Goal: Task Accomplishment & Management: Manage account settings

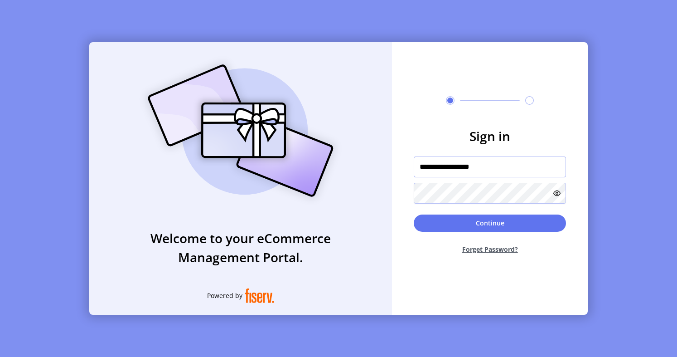
click at [430, 167] on input "**********" at bounding box center [490, 166] width 152 height 21
paste input "text"
type input "**********"
click at [560, 193] on icon at bounding box center [557, 193] width 7 height 7
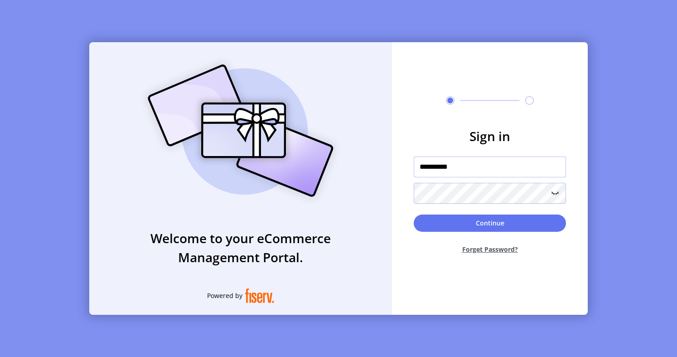
click at [510, 173] on input "**********" at bounding box center [490, 166] width 152 height 21
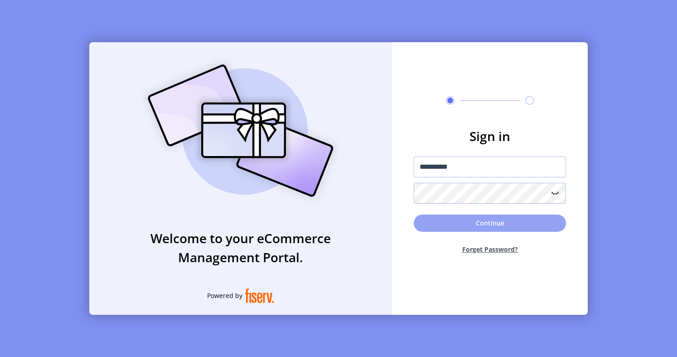
click at [435, 227] on button "Continue" at bounding box center [490, 222] width 152 height 17
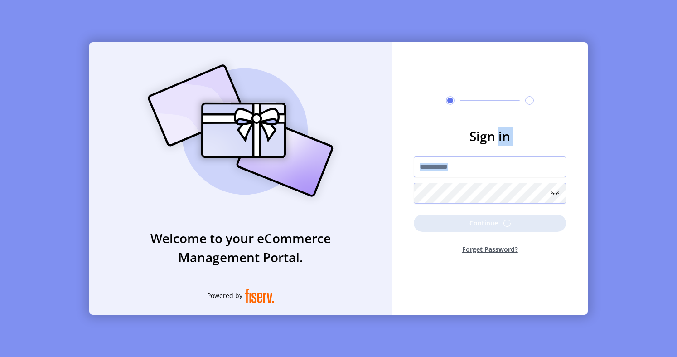
click at [435, 227] on p-button "Continue" at bounding box center [490, 222] width 152 height 17
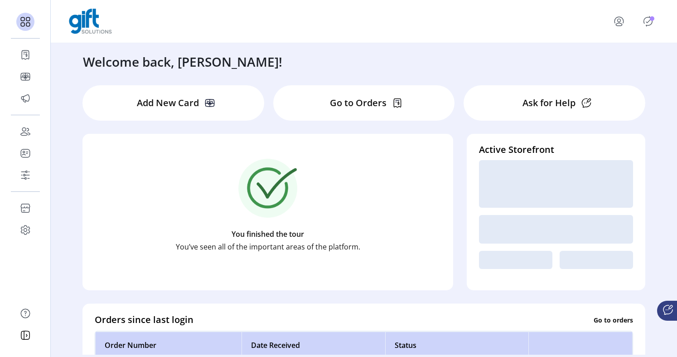
click at [654, 23] on icon "Publisher Panel" at bounding box center [648, 21] width 15 height 15
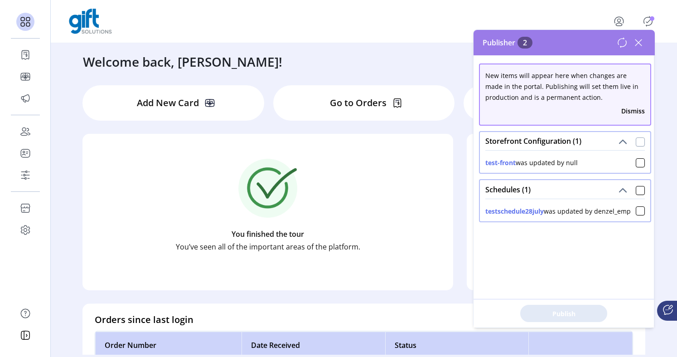
click at [636, 138] on div at bounding box center [640, 141] width 9 height 9
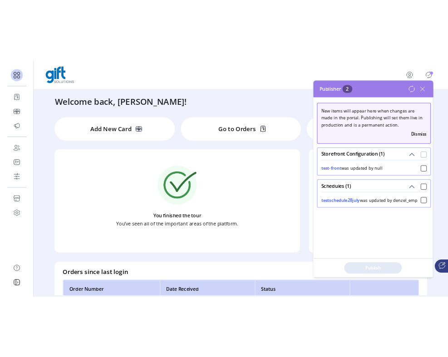
scroll to position [5, 3]
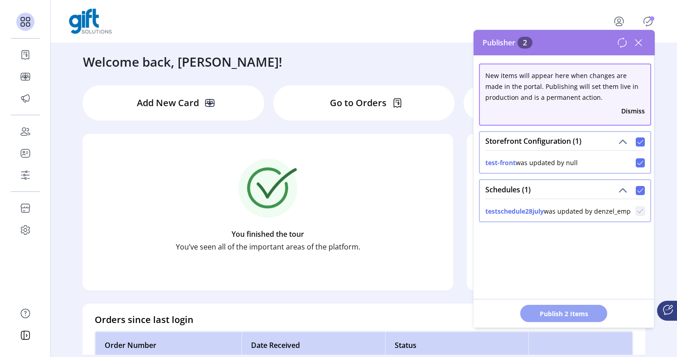
click at [582, 307] on button "Publish 2 Items" at bounding box center [564, 313] width 87 height 17
click at [641, 40] on icon at bounding box center [639, 42] width 15 height 15
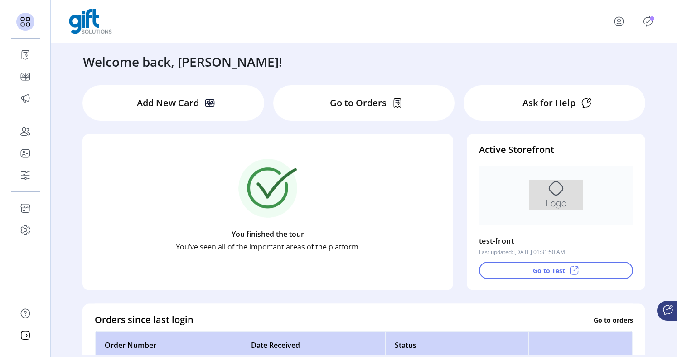
click at [644, 20] on icon "Publisher Panel" at bounding box center [648, 21] width 9 height 10
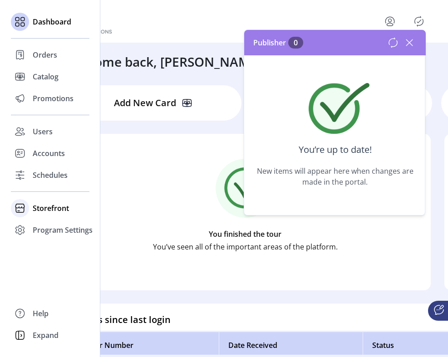
click at [49, 212] on span "Storefront" at bounding box center [51, 208] width 36 height 11
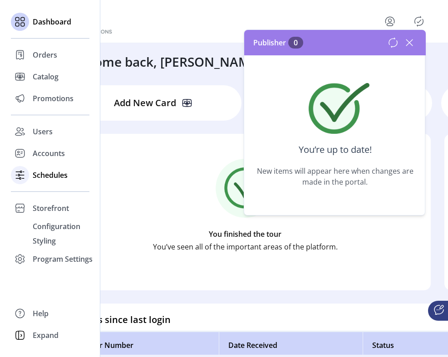
click at [57, 177] on span "Schedules" at bounding box center [50, 175] width 35 height 11
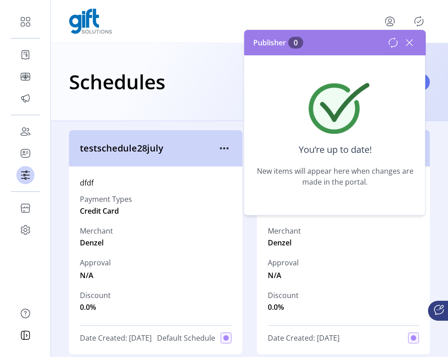
click at [413, 44] on icon at bounding box center [409, 42] width 15 height 15
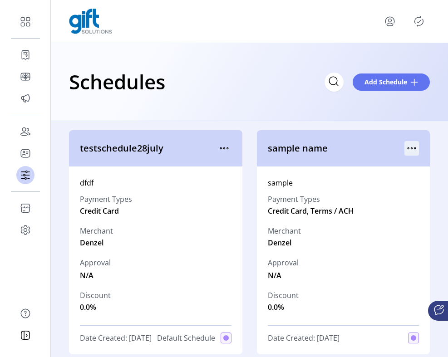
click at [404, 143] on icon "menu" at bounding box center [411, 148] width 15 height 15
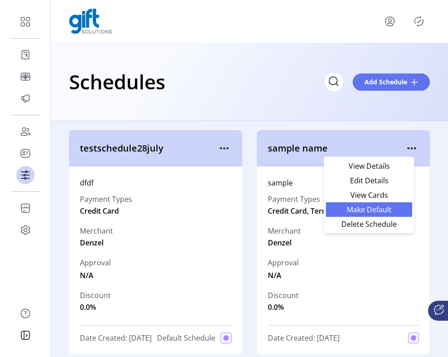
click at [385, 209] on span "Make Default" at bounding box center [368, 209] width 75 height 7
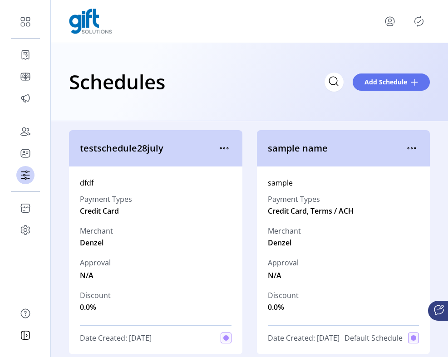
click at [419, 22] on icon "Publisher Panel" at bounding box center [418, 21] width 15 height 15
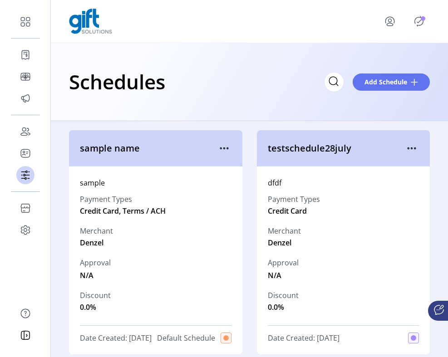
click at [418, 20] on icon "Publisher Panel" at bounding box center [418, 21] width 15 height 15
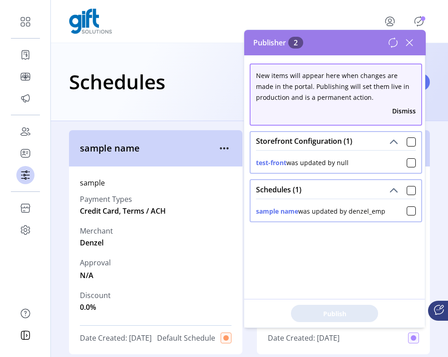
click at [405, 107] on button "Dismiss" at bounding box center [404, 111] width 24 height 10
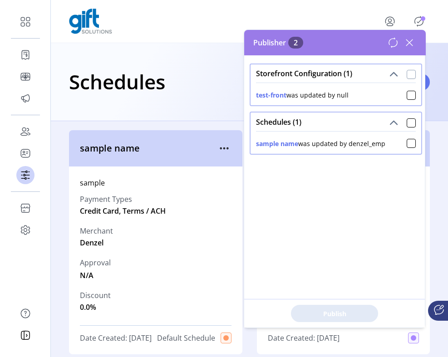
click at [406, 73] on div at bounding box center [410, 74] width 9 height 9
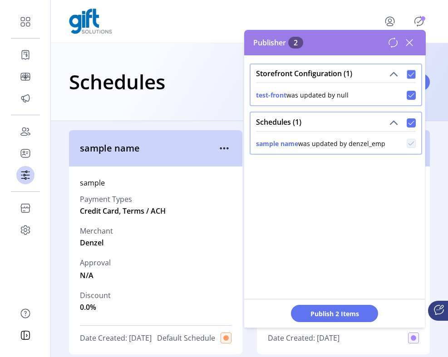
scroll to position [5, 3]
click at [410, 42] on icon at bounding box center [409, 42] width 15 height 15
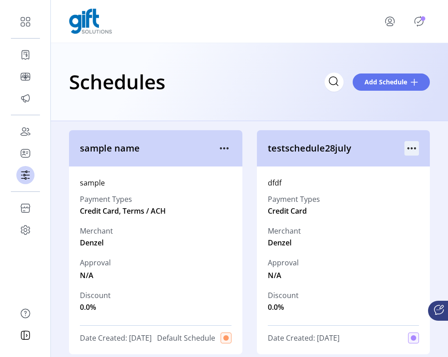
click at [408, 147] on icon "menu" at bounding box center [411, 148] width 15 height 15
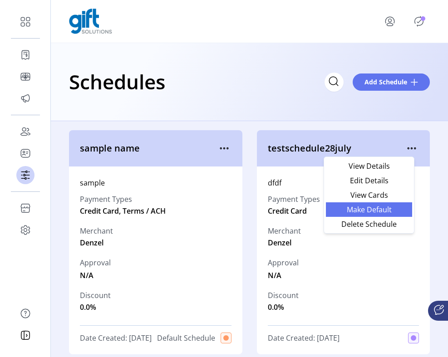
click at [396, 208] on span "Make Default" at bounding box center [368, 209] width 75 height 7
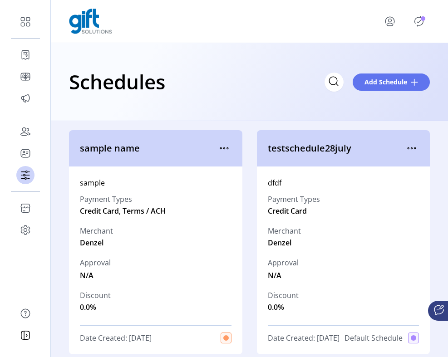
click at [420, 17] on icon "Publisher Panel" at bounding box center [418, 21] width 9 height 10
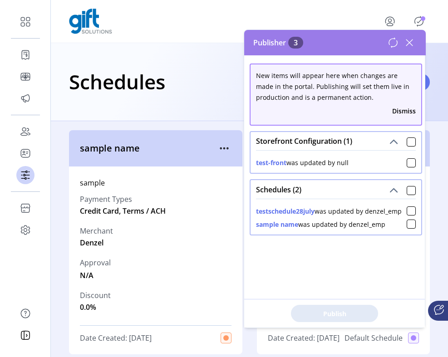
drag, startPoint x: 295, startPoint y: 161, endPoint x: 211, endPoint y: 163, distance: 84.4
click at [211, 163] on body "Dashboard Orders Catalog Promotions Users Accounts Schedules Storefront Configu…" at bounding box center [224, 178] width 448 height 357
click at [209, 83] on div "Schedules Add Schedule" at bounding box center [249, 82] width 360 height 32
click at [398, 113] on button "Dismiss" at bounding box center [404, 111] width 24 height 10
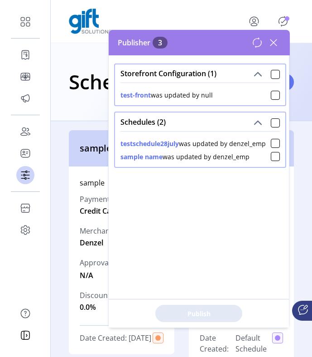
click at [268, 79] on div "Storefront Configuration (1)" at bounding box center [200, 73] width 170 height 18
click at [272, 73] on div at bounding box center [275, 74] width 9 height 9
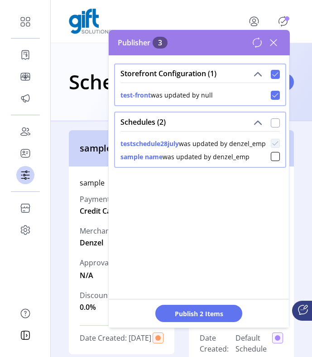
click at [272, 125] on div at bounding box center [275, 122] width 9 height 9
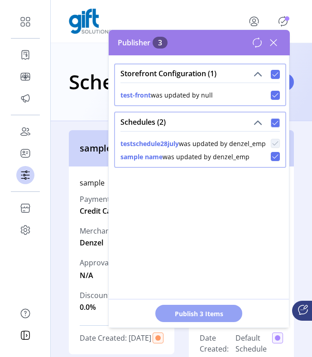
click at [227, 311] on span "Publish 3 Items" at bounding box center [198, 314] width 63 height 10
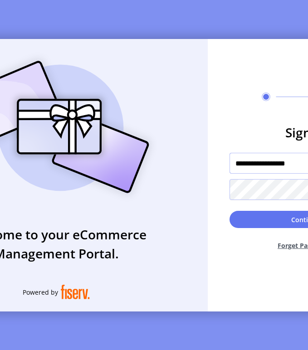
click at [277, 166] on input "**********" at bounding box center [305, 163] width 152 height 21
click at [254, 165] on input "**********" at bounding box center [305, 163] width 152 height 21
paste input "text"
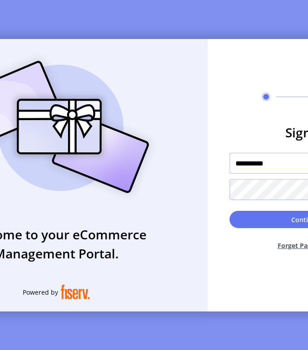
type input "**********"
click at [220, 183] on form "**********" at bounding box center [306, 190] width 196 height 135
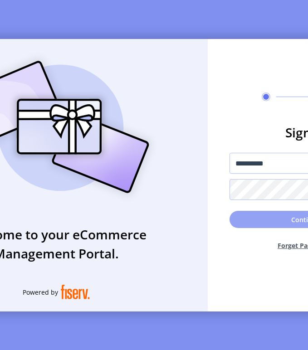
click at [257, 223] on button "Continue" at bounding box center [305, 219] width 152 height 17
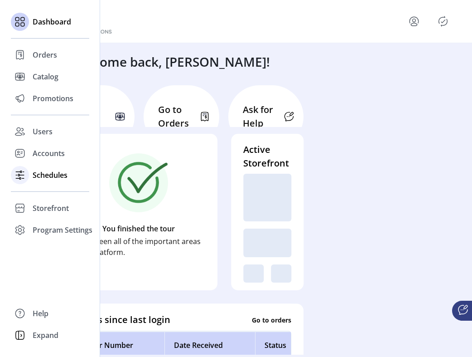
click at [34, 172] on span "Schedules" at bounding box center [50, 175] width 35 height 11
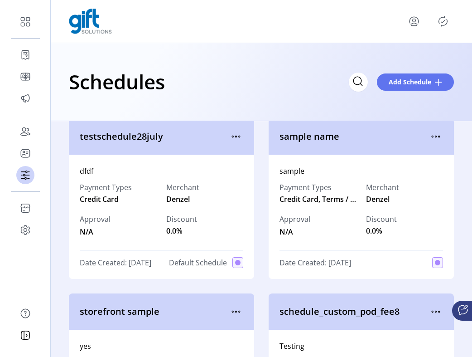
scroll to position [13, 0]
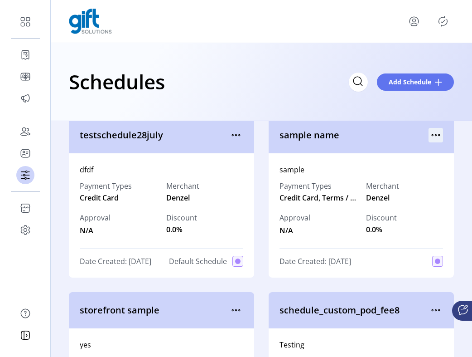
click at [433, 135] on icon "menu" at bounding box center [436, 135] width 15 height 15
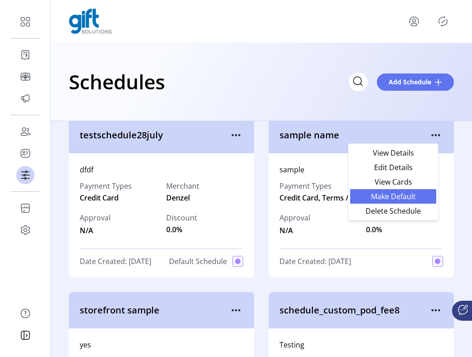
click at [412, 196] on span "Make Default" at bounding box center [393, 196] width 75 height 7
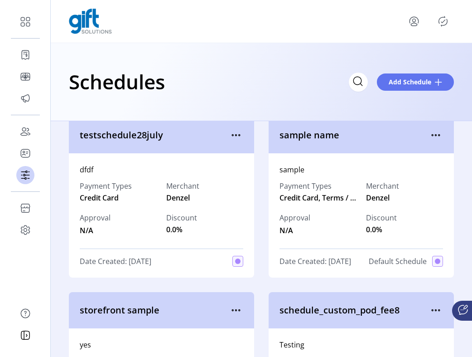
click at [443, 13] on div at bounding box center [425, 21] width 58 height 22
click at [443, 20] on icon "Publisher Panel" at bounding box center [443, 21] width 15 height 15
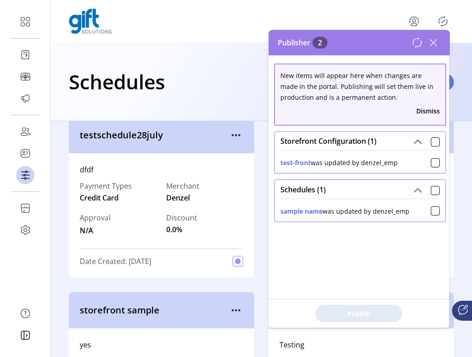
click at [433, 43] on icon at bounding box center [434, 42] width 6 height 6
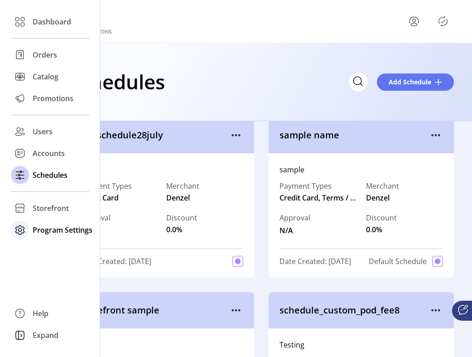
click at [37, 228] on span "Program Settings" at bounding box center [63, 229] width 60 height 11
click at [46, 248] on span "Templates" at bounding box center [51, 248] width 36 height 11
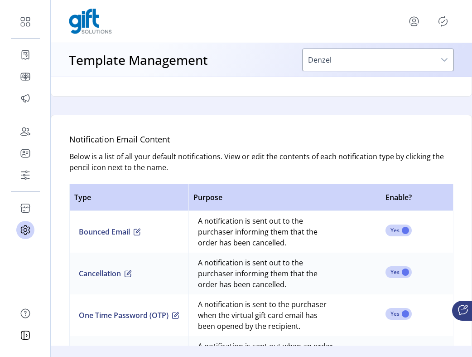
scroll to position [535, 0]
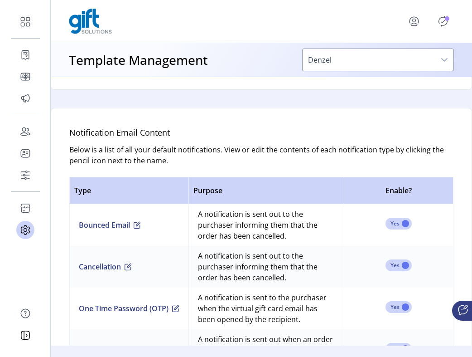
click at [439, 14] on p-avatar "Publisher Panel" at bounding box center [443, 21] width 15 height 15
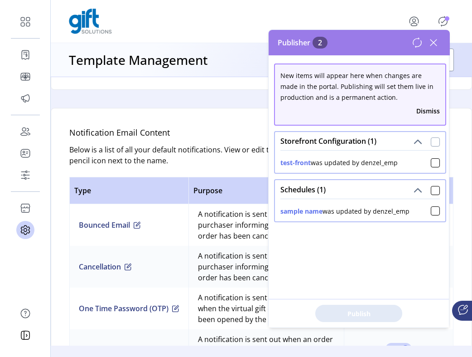
click at [431, 141] on div at bounding box center [435, 141] width 9 height 9
click at [387, 318] on button "Publish 2 Items" at bounding box center [359, 313] width 87 height 17
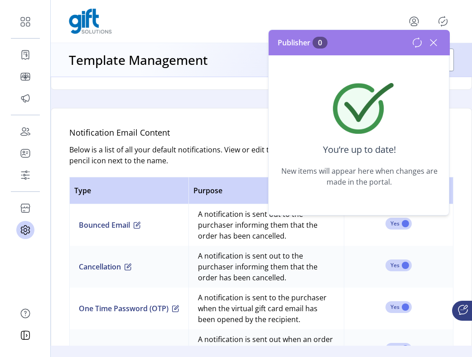
click at [432, 40] on icon at bounding box center [434, 42] width 15 height 15
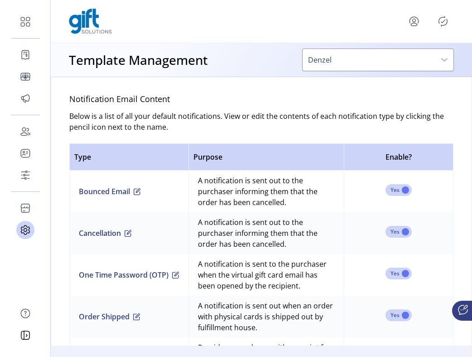
scroll to position [694, 0]
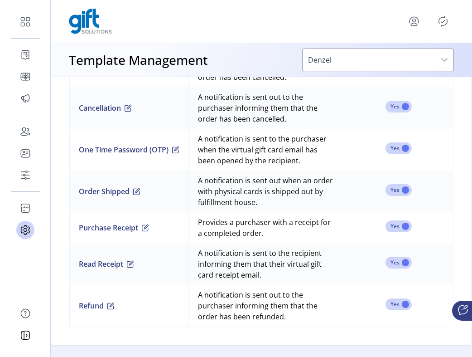
click at [445, 21] on icon "Publisher Panel" at bounding box center [443, 21] width 15 height 15
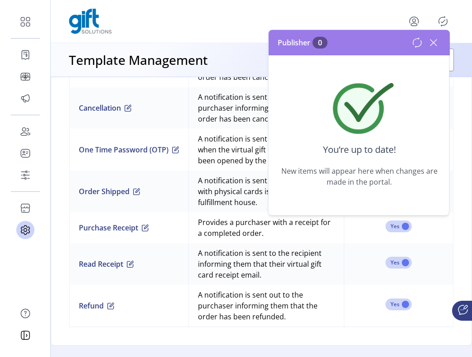
click at [437, 40] on icon at bounding box center [434, 42] width 15 height 15
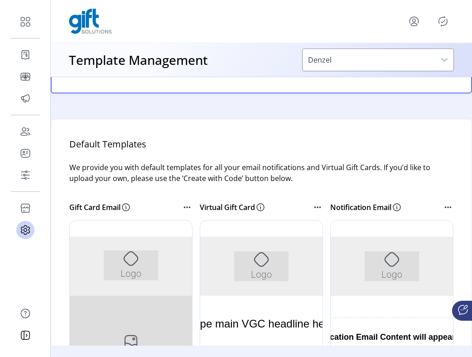
scroll to position [0, 0]
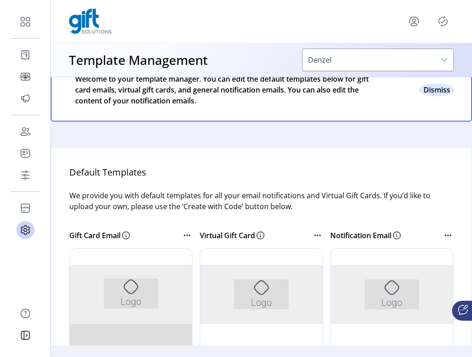
click at [429, 90] on button "Close" at bounding box center [437, 89] width 36 height 13
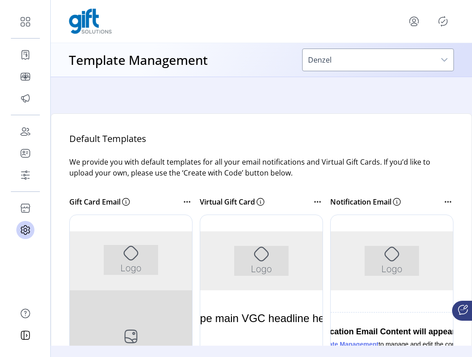
click at [422, 65] on span "Denzel" at bounding box center [369, 60] width 133 height 22
click at [422, 62] on span "Denzel" at bounding box center [369, 60] width 133 height 22
click at [447, 62] on icon "dropdown trigger" at bounding box center [444, 59] width 7 height 7
click at [446, 60] on icon "dropdown trigger" at bounding box center [445, 60] width 6 height 4
click at [443, 22] on icon "Publisher Panel" at bounding box center [443, 21] width 15 height 15
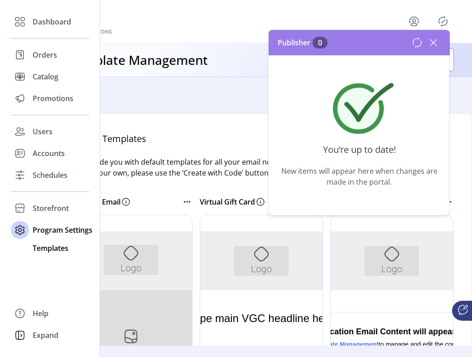
click at [46, 248] on span "Templates" at bounding box center [51, 248] width 36 height 11
click at [47, 252] on span "Templates" at bounding box center [51, 248] width 36 height 11
click at [47, 251] on span "Templates" at bounding box center [51, 248] width 36 height 11
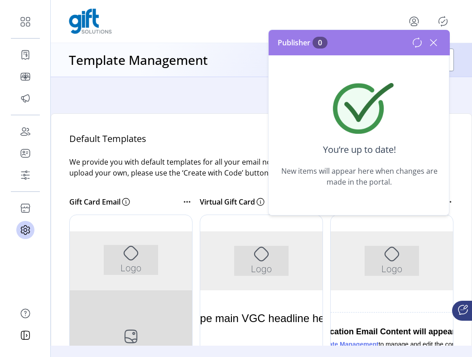
click at [439, 43] on icon at bounding box center [434, 42] width 15 height 15
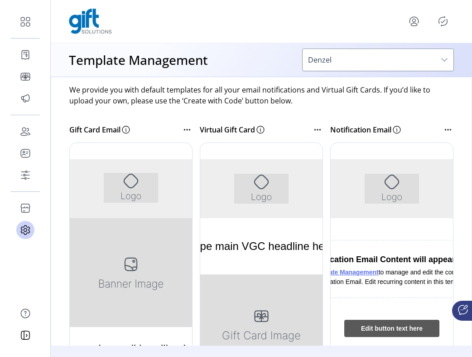
scroll to position [92, 0]
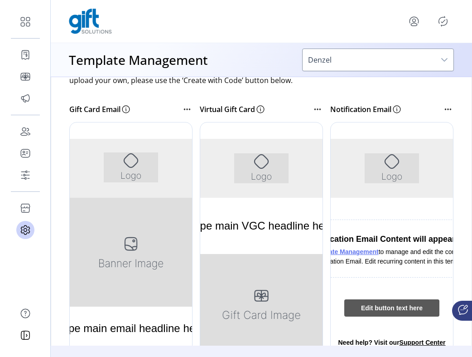
click at [151, 174] on div at bounding box center [130, 258] width 123 height 272
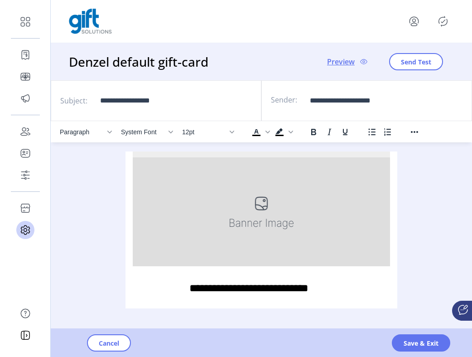
scroll to position [92, 0]
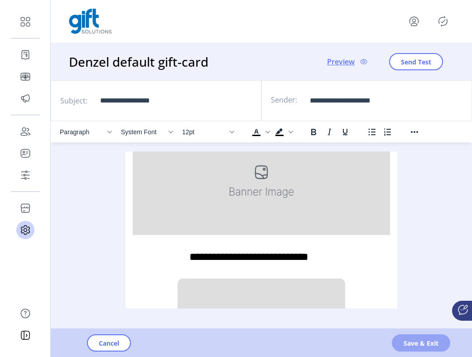
click at [406, 340] on span "Save & Exit" at bounding box center [421, 343] width 35 height 10
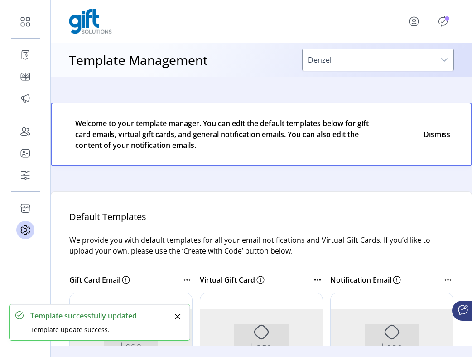
click at [444, 16] on icon "Publisher Panel" at bounding box center [443, 21] width 15 height 15
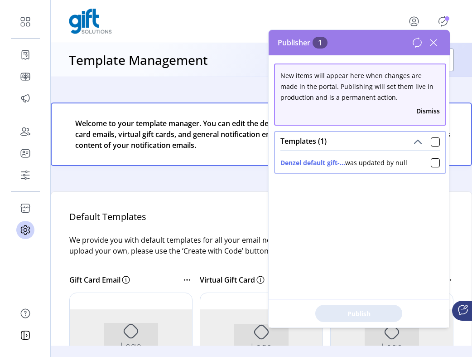
click at [395, 164] on div "Denzel default gift-... was updated by null" at bounding box center [344, 163] width 127 height 10
click at [436, 39] on icon at bounding box center [434, 42] width 15 height 15
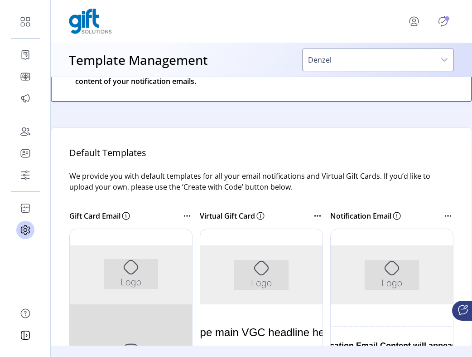
scroll to position [68, 0]
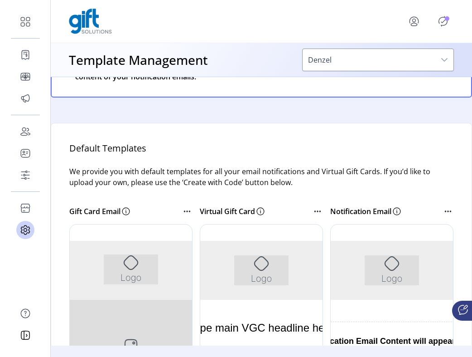
click at [444, 14] on div at bounding box center [425, 21] width 58 height 22
click at [444, 29] on div at bounding box center [425, 21] width 58 height 22
click at [447, 25] on p-avatar "Publisher Panel" at bounding box center [443, 21] width 15 height 15
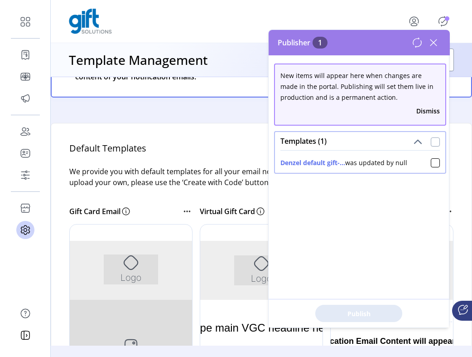
click at [433, 141] on div at bounding box center [435, 141] width 9 height 9
click at [383, 313] on span "Publish 1 Items" at bounding box center [358, 314] width 63 height 10
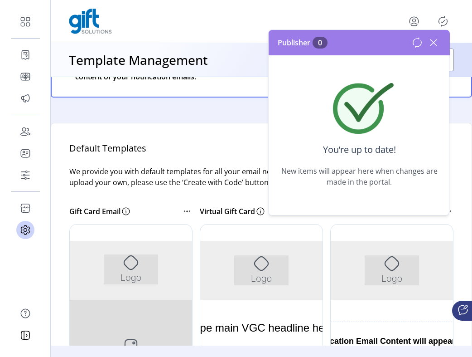
click at [86, 129] on div "Default Templates We provide you with default templates for all your email noti…" at bounding box center [262, 340] width 422 height 434
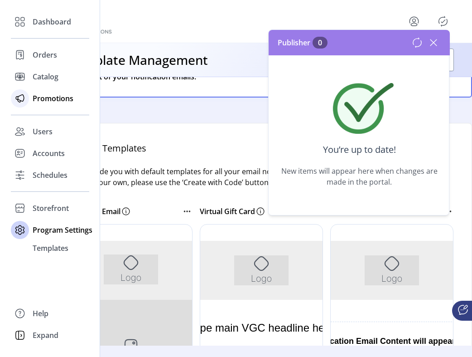
click at [45, 96] on span "Promotions" at bounding box center [53, 98] width 41 height 11
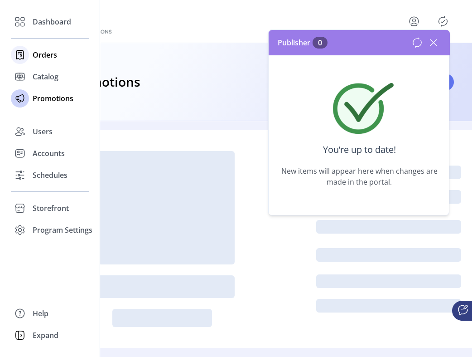
click at [49, 56] on span "Orders" at bounding box center [45, 54] width 24 height 11
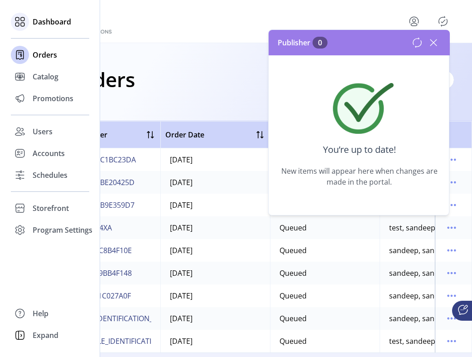
click at [52, 21] on span "Dashboard" at bounding box center [52, 21] width 39 height 11
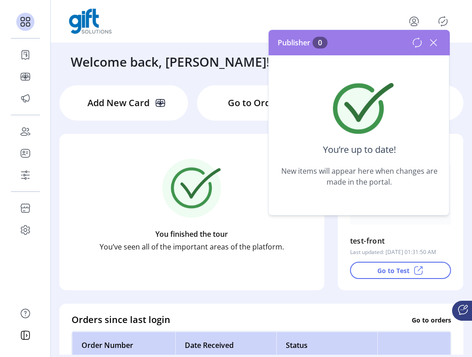
click at [444, 40] on div "Publisher 0" at bounding box center [359, 42] width 181 height 25
click at [435, 40] on icon at bounding box center [434, 42] width 6 height 6
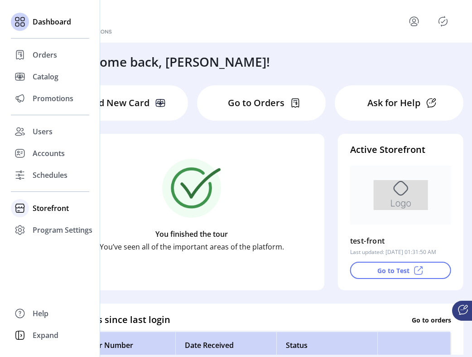
click at [44, 209] on span "Storefront" at bounding box center [51, 208] width 36 height 11
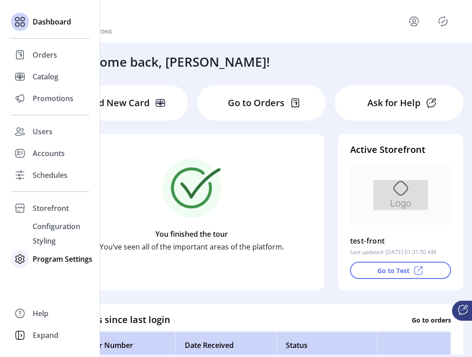
click at [44, 262] on span "Program Settings" at bounding box center [63, 258] width 60 height 11
click at [54, 248] on span "Templates" at bounding box center [51, 248] width 36 height 11
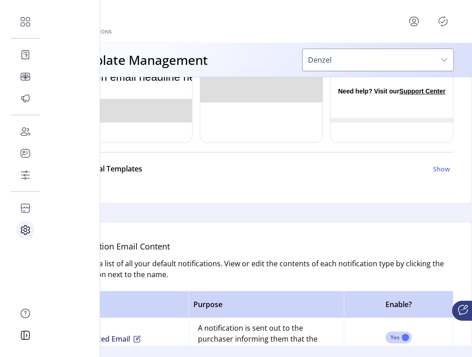
scroll to position [254, 0]
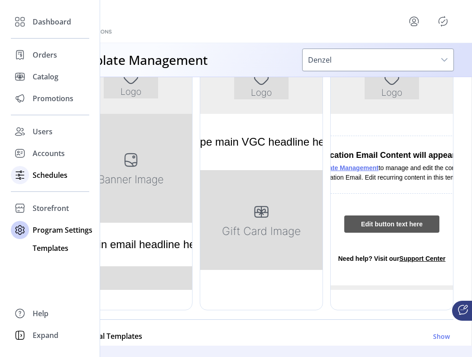
click at [44, 173] on span "Schedules" at bounding box center [50, 175] width 35 height 11
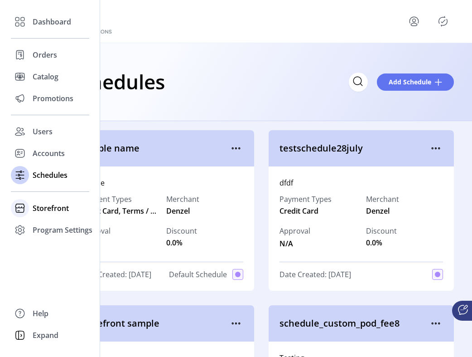
click at [44, 206] on span "Storefront" at bounding box center [51, 208] width 36 height 11
click at [45, 223] on span "Configuration" at bounding box center [57, 226] width 48 height 11
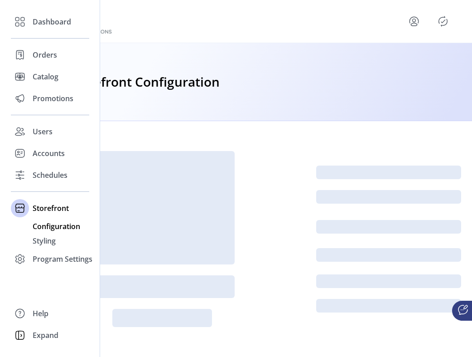
click at [45, 223] on span "Configuration" at bounding box center [57, 226] width 48 height 11
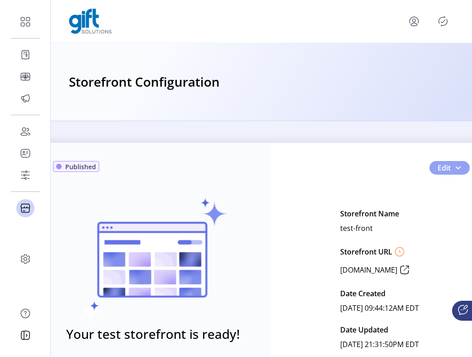
click at [446, 170] on span "Edit" at bounding box center [444, 167] width 13 height 11
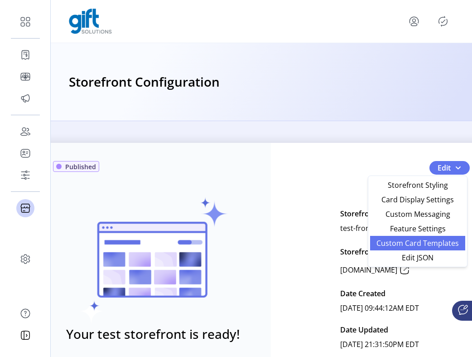
click at [438, 246] on span "Custom Card Templates" at bounding box center [418, 242] width 84 height 7
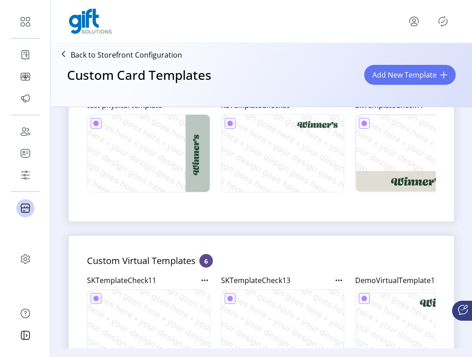
scroll to position [124, 0]
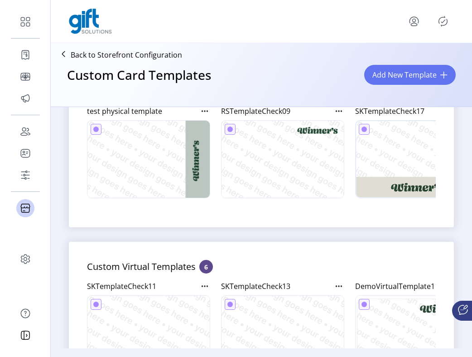
click at [441, 20] on icon "Publisher Panel" at bounding box center [443, 21] width 15 height 15
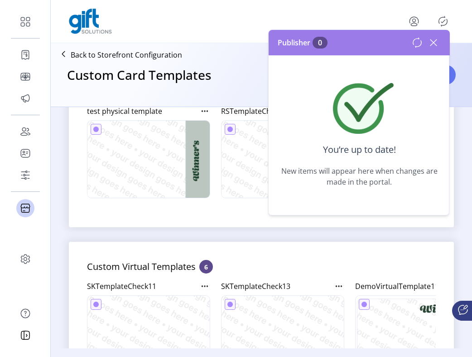
click at [438, 45] on icon at bounding box center [434, 42] width 15 height 15
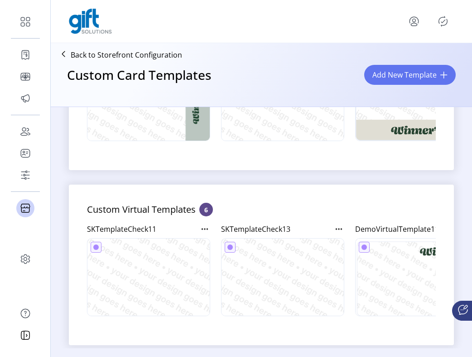
scroll to position [199, 0]
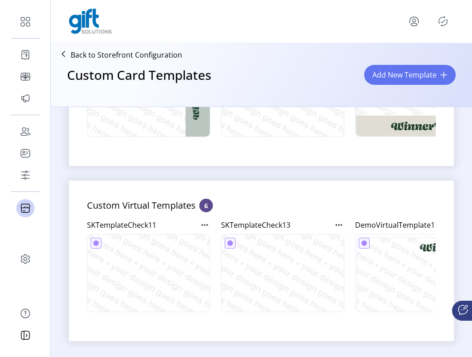
click at [192, 204] on p "Custom Virtual Templates" at bounding box center [143, 206] width 112 height 14
click at [204, 219] on icon at bounding box center [204, 224] width 11 height 11
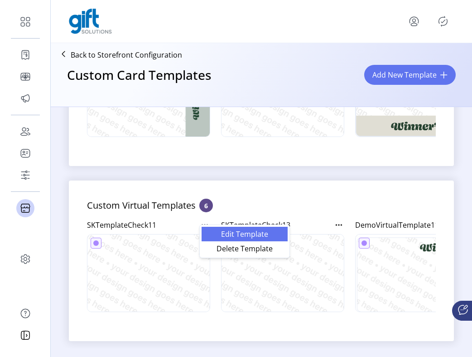
click at [214, 231] on span "Edit Template" at bounding box center [244, 233] width 75 height 7
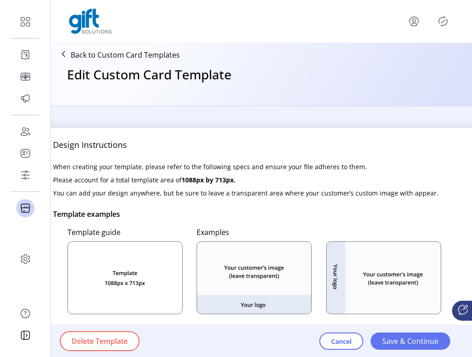
click at [167, 257] on icon at bounding box center [125, 277] width 115 height 73
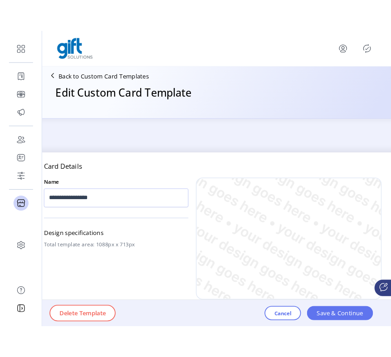
scroll to position [337, 0]
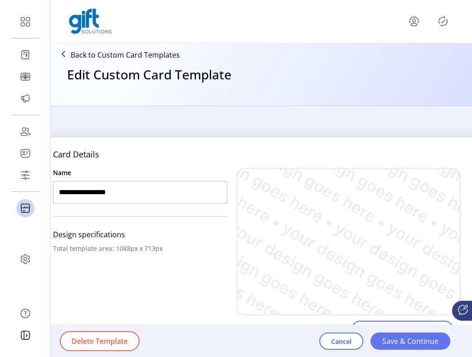
click at [147, 187] on input "**********" at bounding box center [140, 192] width 175 height 23
type input "**********"
click at [415, 352] on div "Cancel Save & Continue" at bounding box center [385, 341] width 131 height 32
click at [415, 345] on span "Save & Continue" at bounding box center [411, 341] width 56 height 11
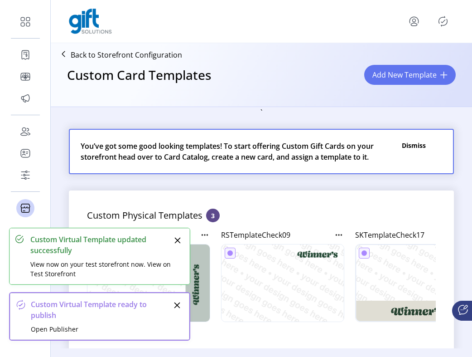
click at [443, 21] on icon "Publisher Panel" at bounding box center [443, 21] width 15 height 15
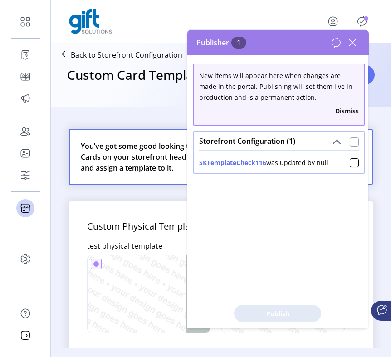
click at [350, 142] on div at bounding box center [354, 141] width 9 height 9
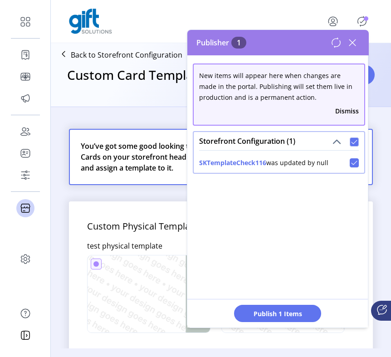
click at [292, 303] on div "Publish 1 Items" at bounding box center [277, 313] width 180 height 29
click at [292, 307] on button "Publish 1 Items" at bounding box center [277, 313] width 87 height 17
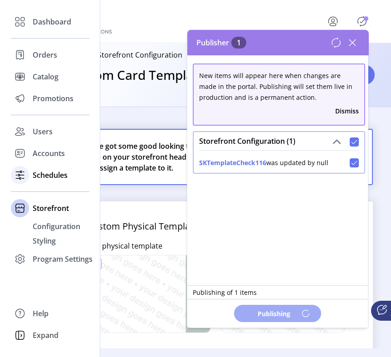
click at [39, 180] on span "Schedules" at bounding box center [50, 175] width 35 height 11
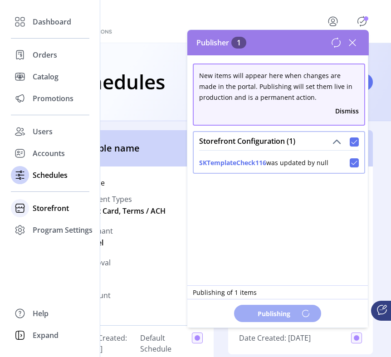
click at [38, 210] on span "Storefront" at bounding box center [51, 208] width 36 height 11
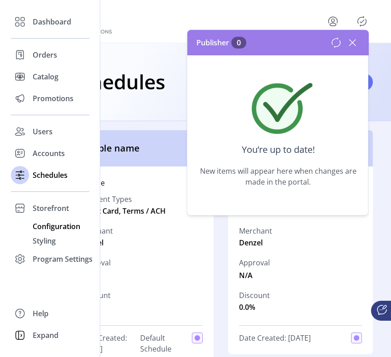
click at [46, 224] on span "Configuration" at bounding box center [57, 226] width 48 height 11
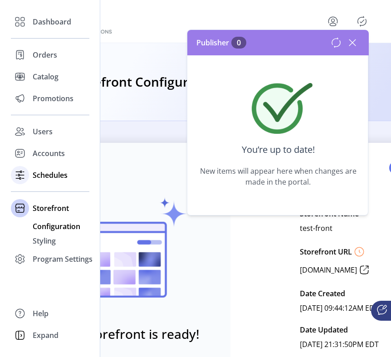
click at [58, 175] on span "Schedules" at bounding box center [50, 175] width 35 height 11
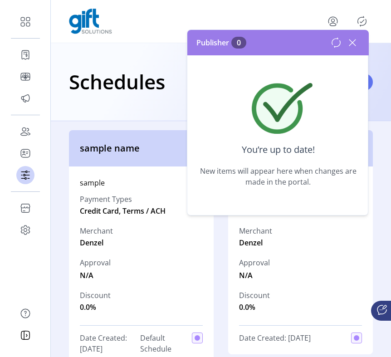
click at [355, 42] on icon at bounding box center [352, 42] width 15 height 15
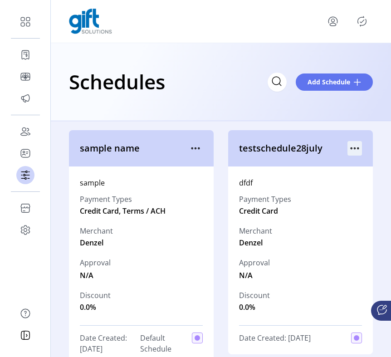
click at [350, 155] on icon "menu" at bounding box center [354, 148] width 15 height 15
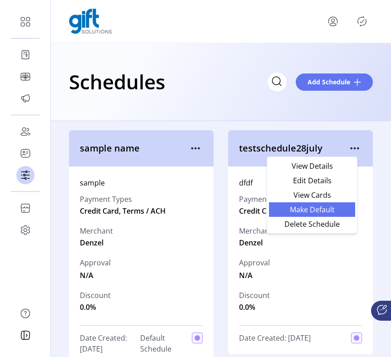
click at [331, 210] on span "Make Default" at bounding box center [311, 209] width 75 height 7
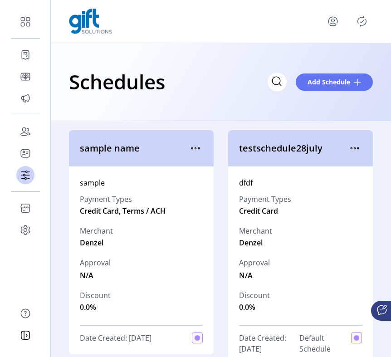
click at [364, 18] on icon "Publisher Panel" at bounding box center [362, 21] width 15 height 15
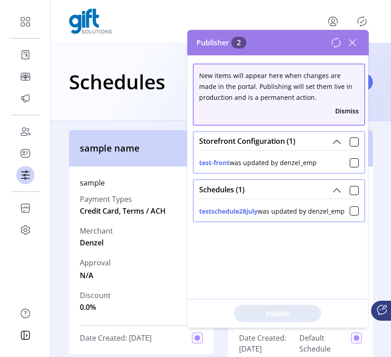
click at [354, 44] on icon at bounding box center [352, 42] width 6 height 6
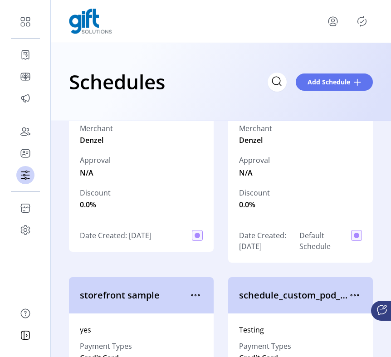
scroll to position [107, 0]
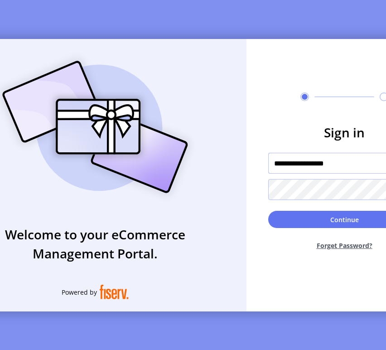
click at [326, 168] on input "**********" at bounding box center [344, 163] width 152 height 21
paste input "text"
type input "**********"
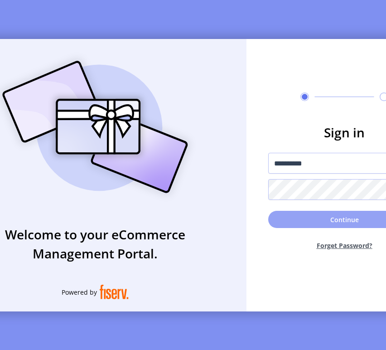
click at [281, 224] on button "Continue" at bounding box center [344, 219] width 152 height 17
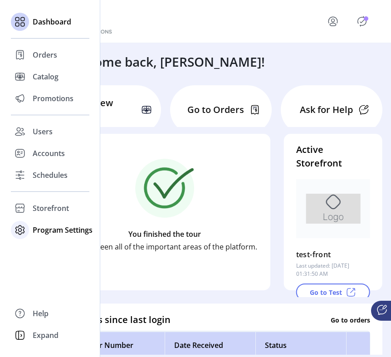
click at [53, 229] on span "Program Settings" at bounding box center [63, 229] width 60 height 11
click at [59, 251] on span "Templates" at bounding box center [51, 248] width 36 height 11
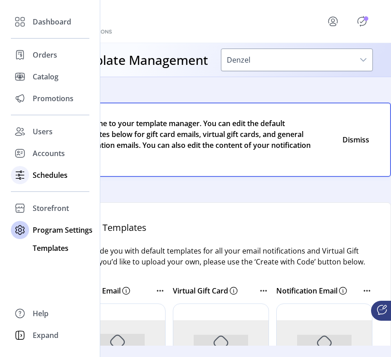
click at [46, 171] on span "Schedules" at bounding box center [50, 175] width 35 height 11
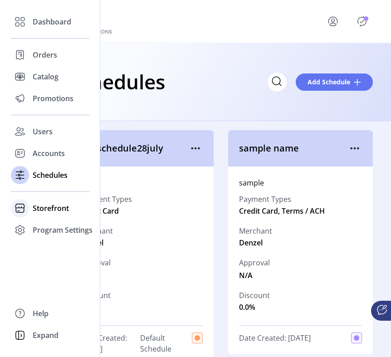
click at [44, 206] on span "Storefront" at bounding box center [51, 208] width 36 height 11
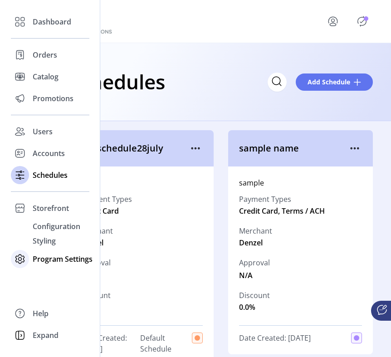
click at [54, 258] on span "Program Settings" at bounding box center [63, 258] width 60 height 11
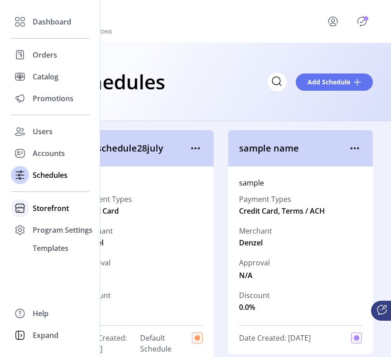
click at [57, 209] on span "Storefront" at bounding box center [51, 208] width 36 height 11
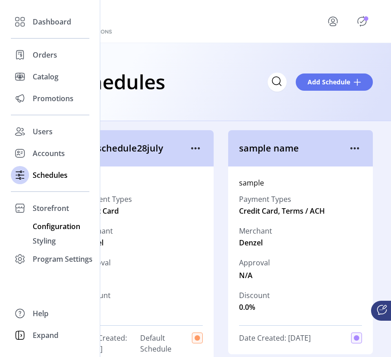
click at [57, 228] on span "Configuration" at bounding box center [57, 226] width 48 height 11
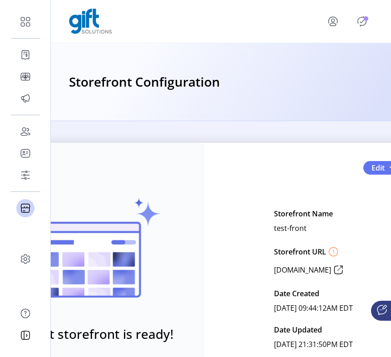
scroll to position [0, 59]
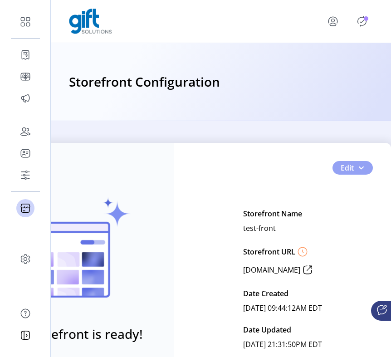
click at [342, 172] on span "Edit" at bounding box center [347, 167] width 13 height 11
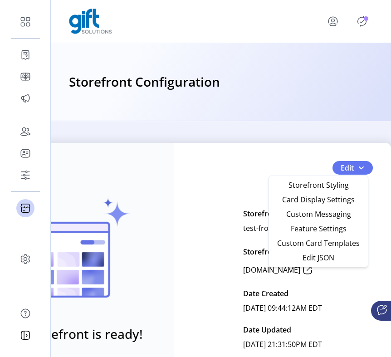
click at [363, 20] on icon "Publisher Panel" at bounding box center [362, 21] width 15 height 15
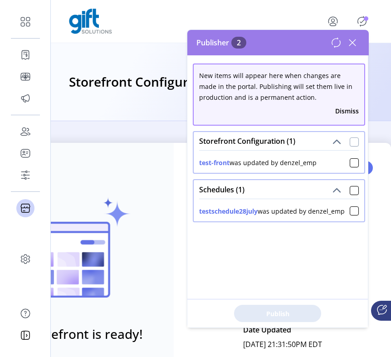
click at [350, 141] on div at bounding box center [354, 141] width 9 height 9
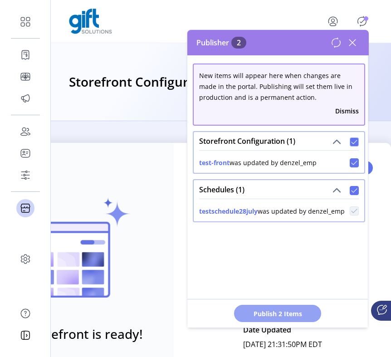
click at [274, 307] on button "Publish 2 Items" at bounding box center [277, 313] width 87 height 17
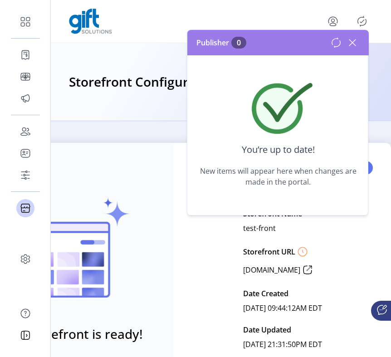
click at [350, 39] on icon at bounding box center [352, 42] width 15 height 15
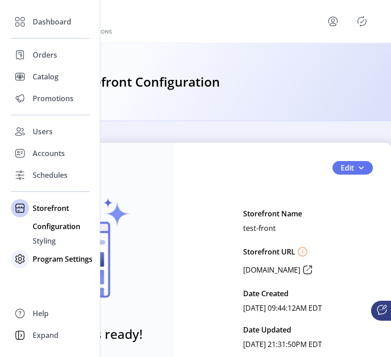
click at [45, 261] on span "Program Settings" at bounding box center [63, 258] width 60 height 11
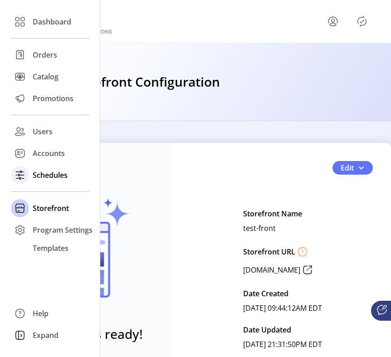
click at [62, 176] on span "Schedules" at bounding box center [50, 175] width 35 height 11
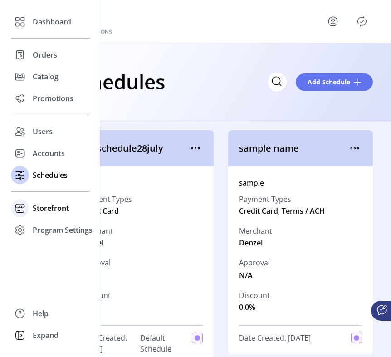
click at [47, 214] on div "Storefront" at bounding box center [50, 208] width 78 height 22
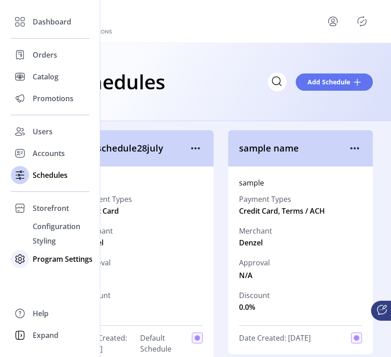
click at [51, 258] on span "Program Settings" at bounding box center [63, 258] width 60 height 11
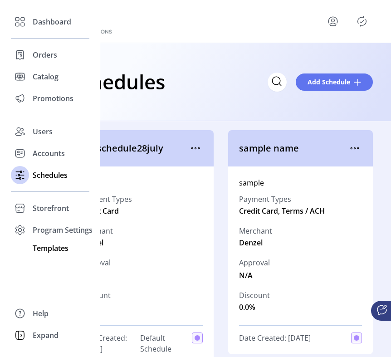
click at [53, 249] on span "Templates" at bounding box center [51, 248] width 36 height 11
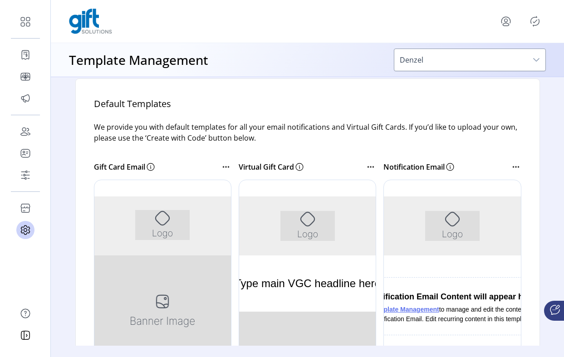
scroll to position [121, 0]
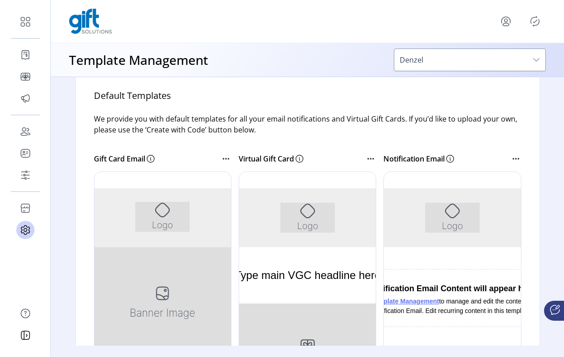
click at [447, 160] on icon at bounding box center [515, 158] width 11 height 11
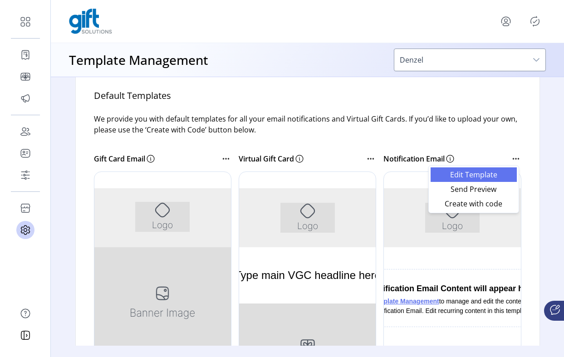
click at [447, 175] on span "Edit Template" at bounding box center [473, 174] width 75 height 7
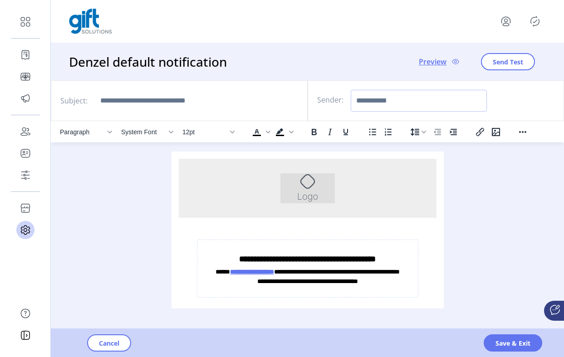
click at [389, 102] on input "Sender:" at bounding box center [418, 101] width 136 height 22
click at [447, 344] on span "Save & Exit" at bounding box center [512, 343] width 35 height 10
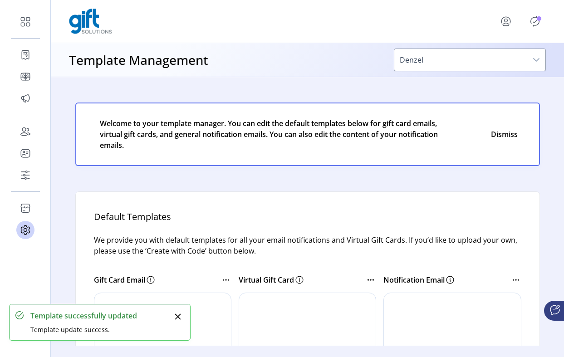
click at [447, 26] on icon "Publisher Panel" at bounding box center [534, 21] width 15 height 15
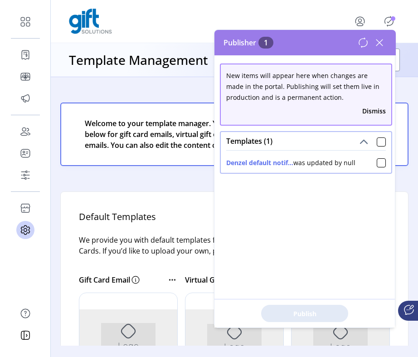
click at [380, 44] on icon at bounding box center [379, 42] width 6 height 6
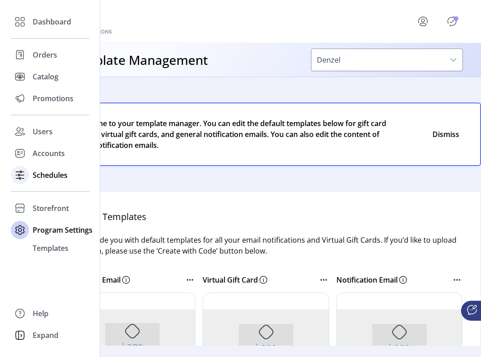
click at [31, 174] on div "Schedules" at bounding box center [50, 175] width 78 height 22
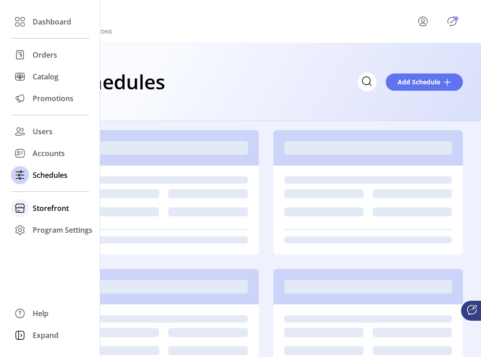
click at [41, 205] on span "Storefront" at bounding box center [51, 208] width 36 height 11
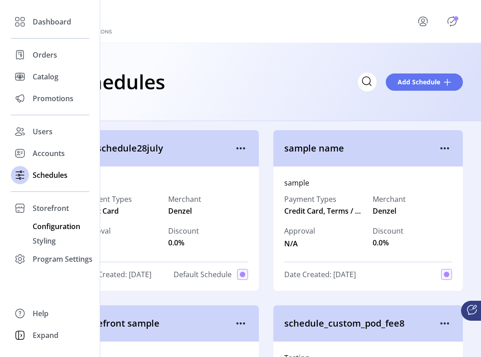
click at [48, 226] on span "Configuration" at bounding box center [57, 226] width 48 height 11
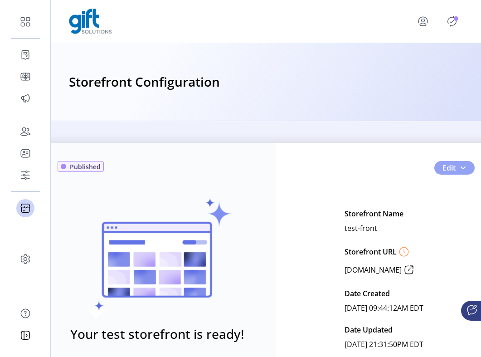
click at [443, 165] on span "Edit" at bounding box center [449, 167] width 13 height 11
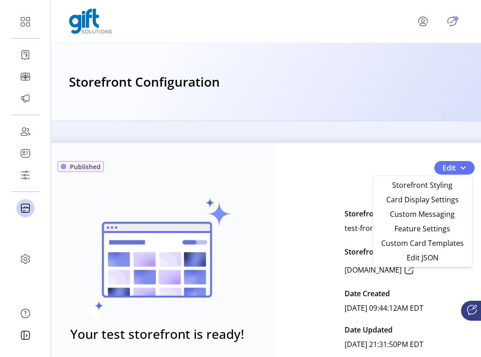
click at [396, 138] on div "Published Your test storefront is ready! View Test Storefront Edit Storefront N…" at bounding box center [266, 239] width 430 height 236
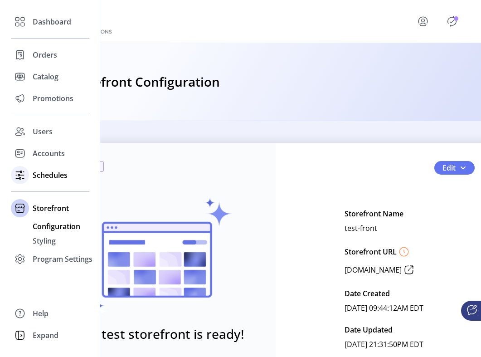
click at [44, 176] on span "Schedules" at bounding box center [50, 175] width 35 height 11
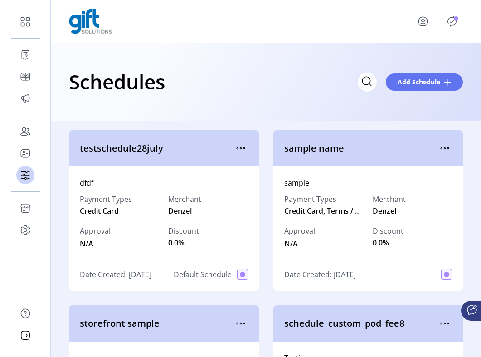
click at [248, 146] on div "testschedule28july" at bounding box center [164, 148] width 190 height 36
click at [439, 146] on icon "menu" at bounding box center [445, 148] width 15 height 15
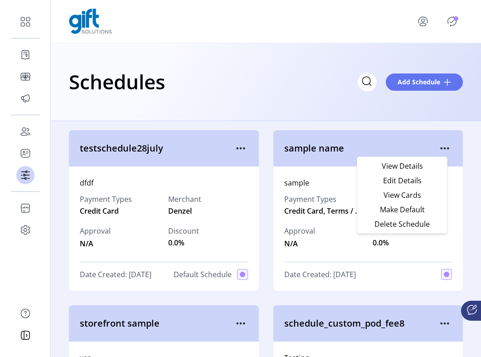
click at [447, 16] on icon "Publisher Panel" at bounding box center [452, 21] width 15 height 15
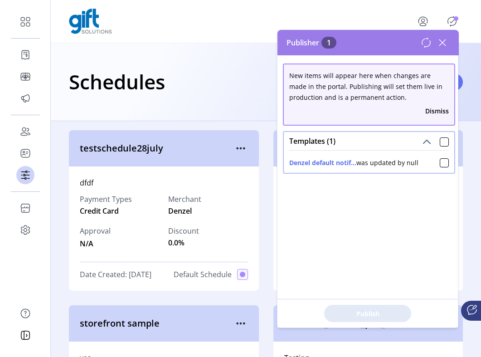
click at [440, 137] on span at bounding box center [444, 141] width 9 height 11
click at [440, 142] on div at bounding box center [444, 141] width 9 height 9
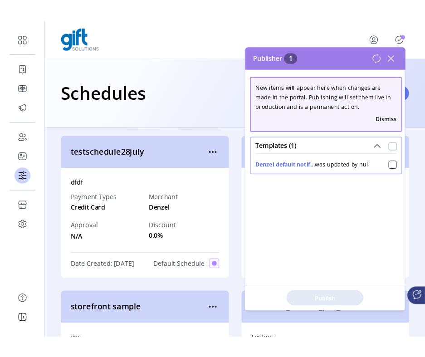
scroll to position [5, 3]
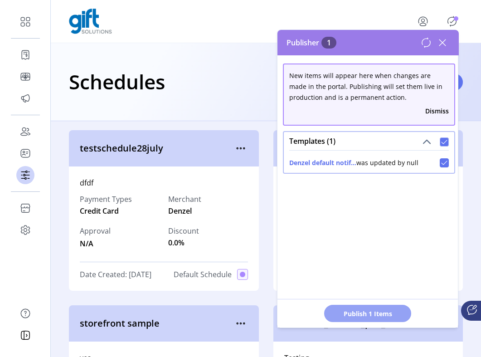
click at [371, 311] on span "Publish 1 Items" at bounding box center [367, 314] width 63 height 10
click at [431, 113] on button "Dismiss" at bounding box center [437, 111] width 24 height 10
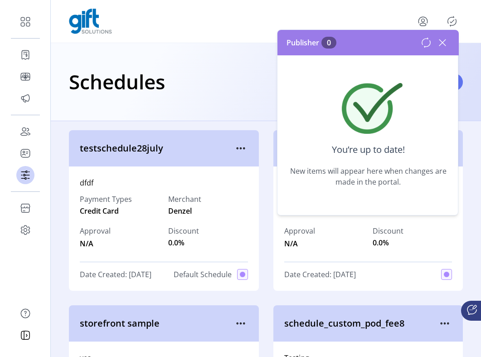
click at [443, 42] on icon at bounding box center [442, 42] width 6 height 6
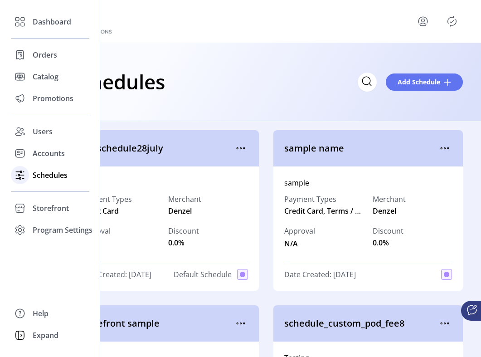
click at [54, 177] on span "Schedules" at bounding box center [50, 175] width 35 height 11
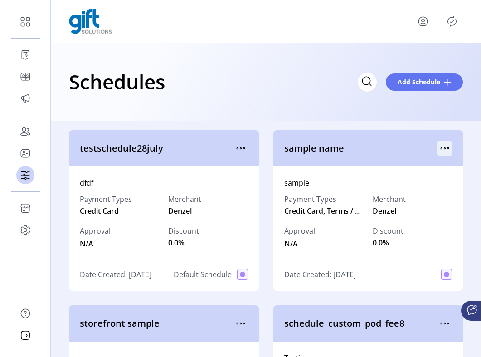
click at [444, 146] on icon "menu" at bounding box center [445, 148] width 15 height 15
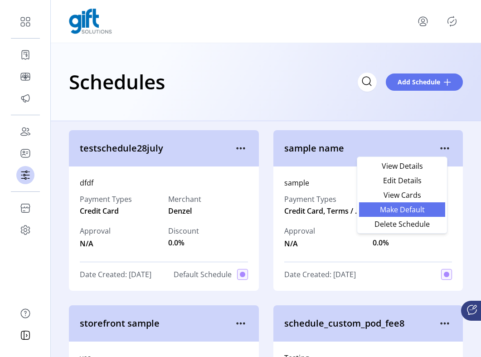
click at [417, 206] on span "Make Default" at bounding box center [402, 209] width 75 height 7
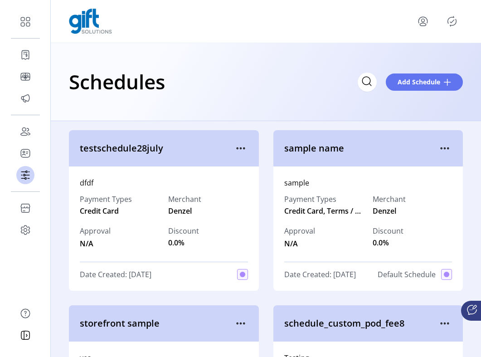
click at [447, 22] on icon "Publisher Panel" at bounding box center [452, 21] width 15 height 15
